Goal: Navigation & Orientation: Find specific page/section

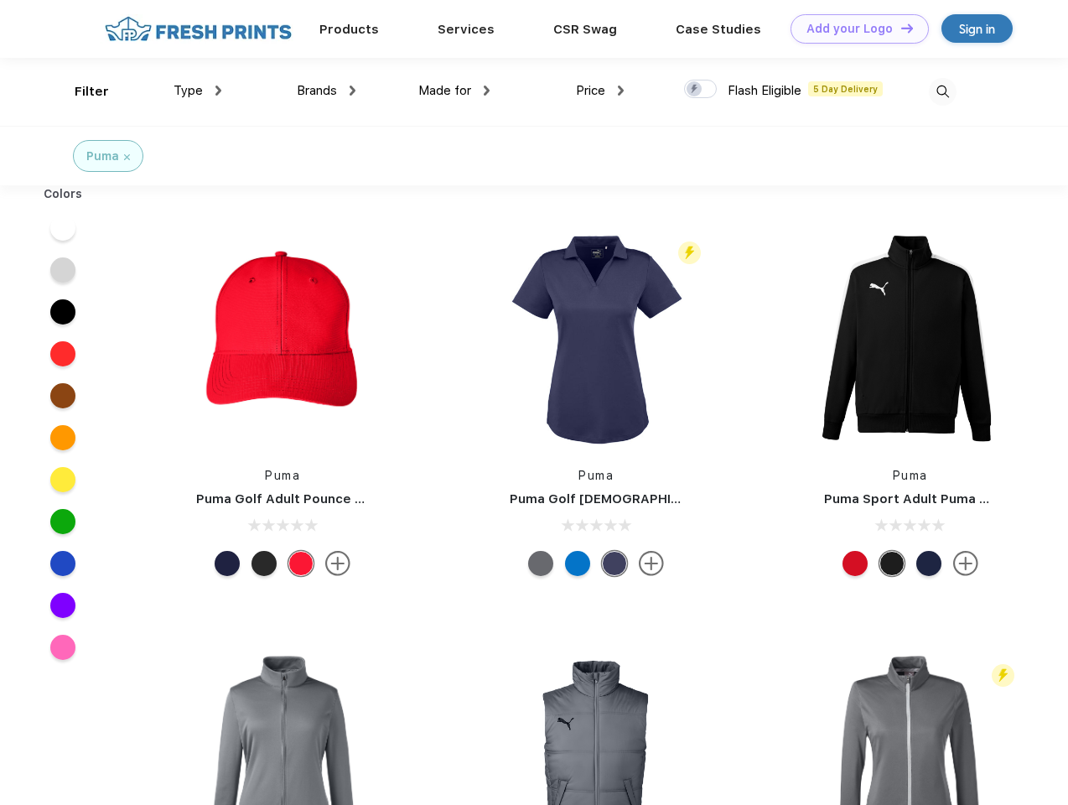
scroll to position [1, 0]
click at [854, 29] on link "Add your Logo Design Tool" at bounding box center [860, 28] width 138 height 29
click at [0, 0] on div "Design Tool" at bounding box center [0, 0] width 0 height 0
click at [900, 28] on link "Add your Logo Design Tool" at bounding box center [860, 28] width 138 height 29
click at [81, 91] on div "Filter" at bounding box center [92, 91] width 34 height 19
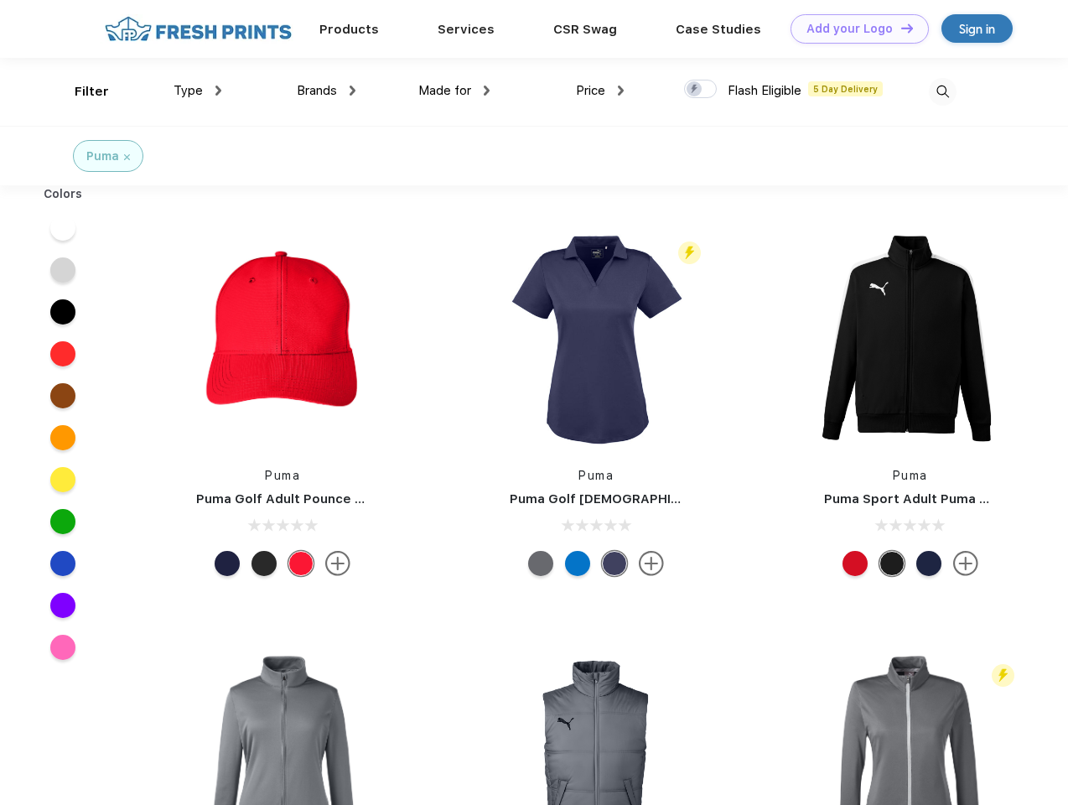
click at [198, 91] on span "Type" at bounding box center [188, 90] width 29 height 15
click at [326, 91] on span "Brands" at bounding box center [317, 90] width 40 height 15
click at [455, 91] on span "Made for" at bounding box center [445, 90] width 53 height 15
click at [601, 91] on span "Price" at bounding box center [590, 90] width 29 height 15
click at [701, 90] on div at bounding box center [700, 89] width 33 height 18
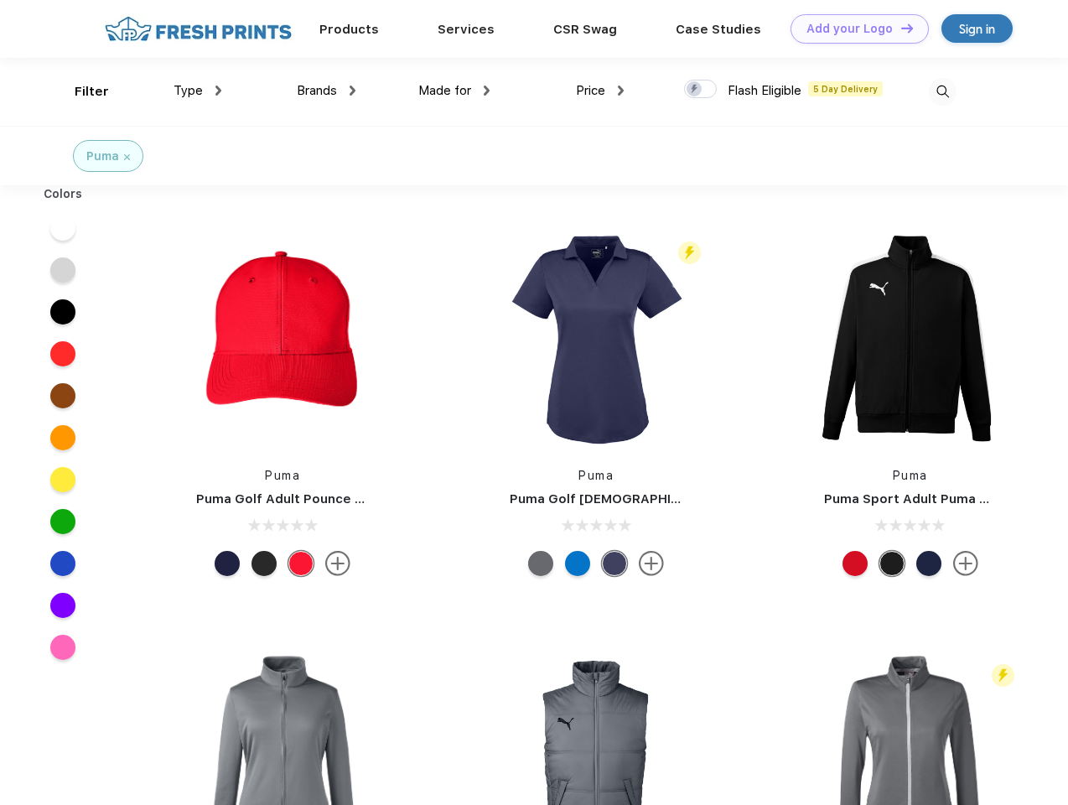
click at [695, 90] on input "checkbox" at bounding box center [689, 84] width 11 height 11
click at [943, 91] on img at bounding box center [943, 92] width 28 height 28
